Goal: Find contact information: Find contact information

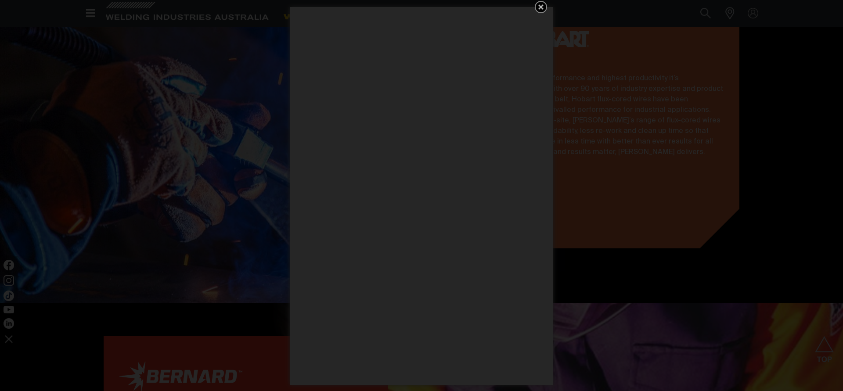
scroll to position [1343, 0]
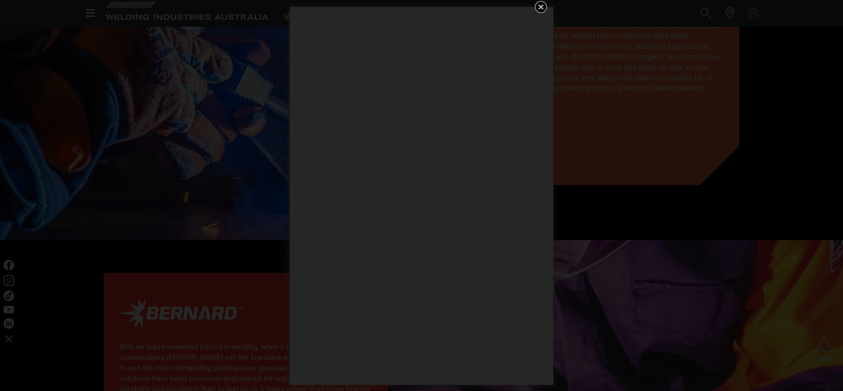
click at [542, 8] on icon "Get 5 WIA Welding Guides Free!" at bounding box center [540, 6] width 5 height 5
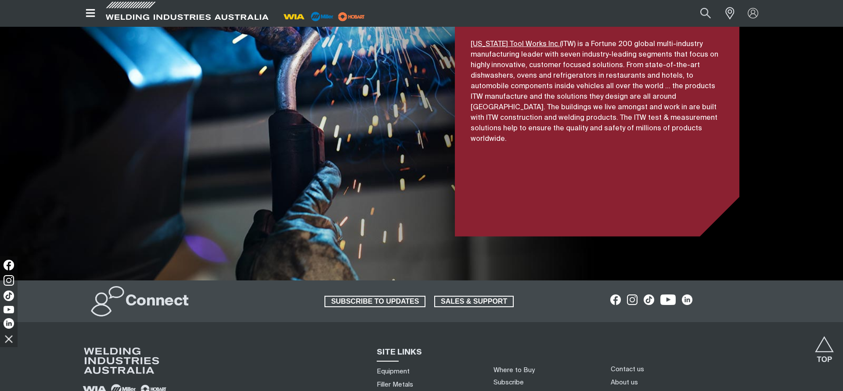
scroll to position [2099, 0]
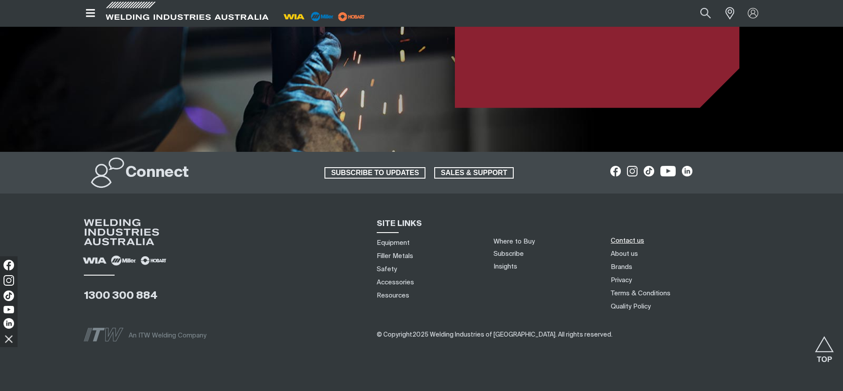
click at [627, 236] on link "Contact us" at bounding box center [627, 240] width 33 height 9
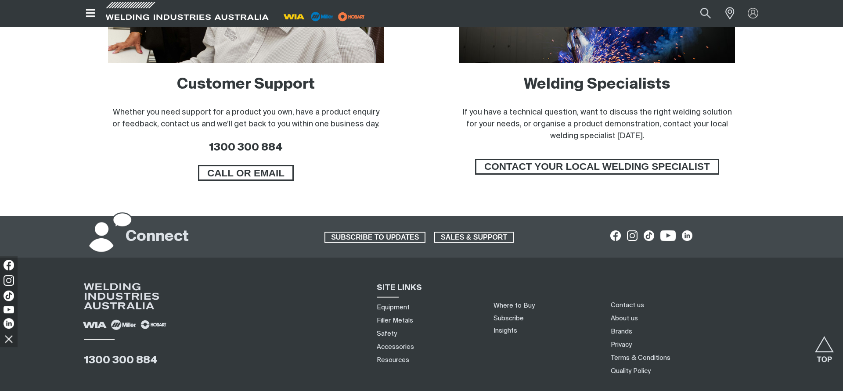
scroll to position [672, 0]
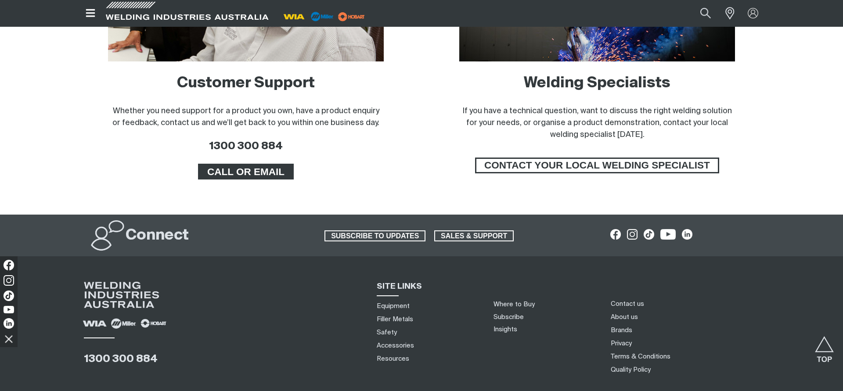
click at [251, 178] on span "CALL OR EMAIL" at bounding box center [245, 172] width 93 height 16
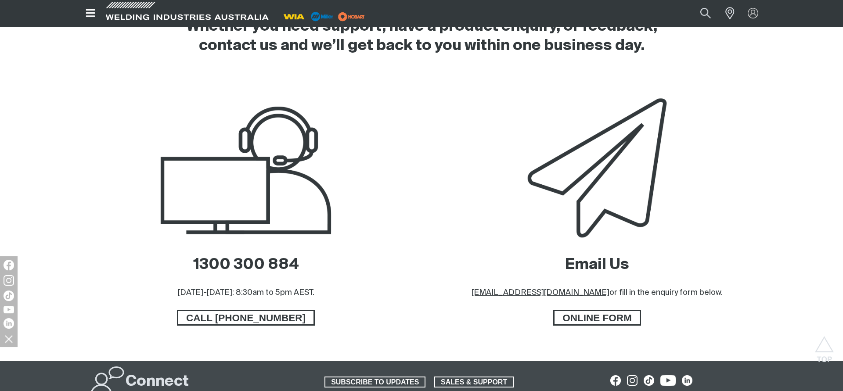
scroll to position [358, 0]
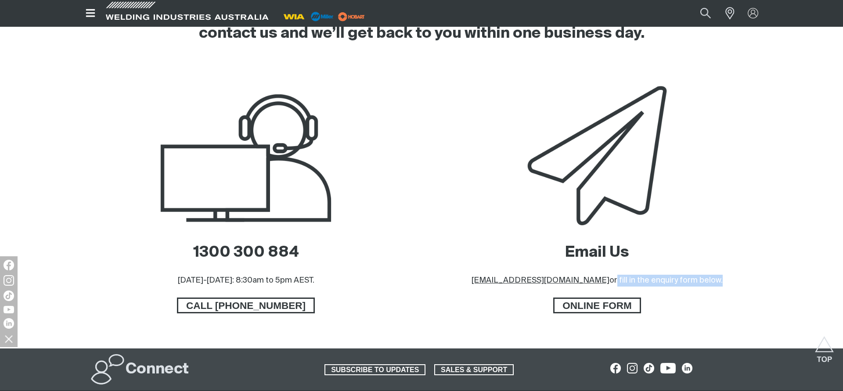
drag, startPoint x: 497, startPoint y: 281, endPoint x: 588, endPoint y: 284, distance: 90.9
click at [588, 284] on div "Email Us [EMAIL_ADDRESS][DOMAIN_NAME] or fill in the enquiry form below. ONLINE…" at bounding box center [596, 215] width 337 height 266
drag, startPoint x: 583, startPoint y: 281, endPoint x: 501, endPoint y: 280, distance: 81.7
click at [501, 280] on p "[EMAIL_ADDRESS][DOMAIN_NAME] or fill in the enquiry form below." at bounding box center [596, 281] width 251 height 12
copy u "[EMAIL_ADDRESS][DOMAIN_NAME]"
